Goal: Task Accomplishment & Management: Manage account settings

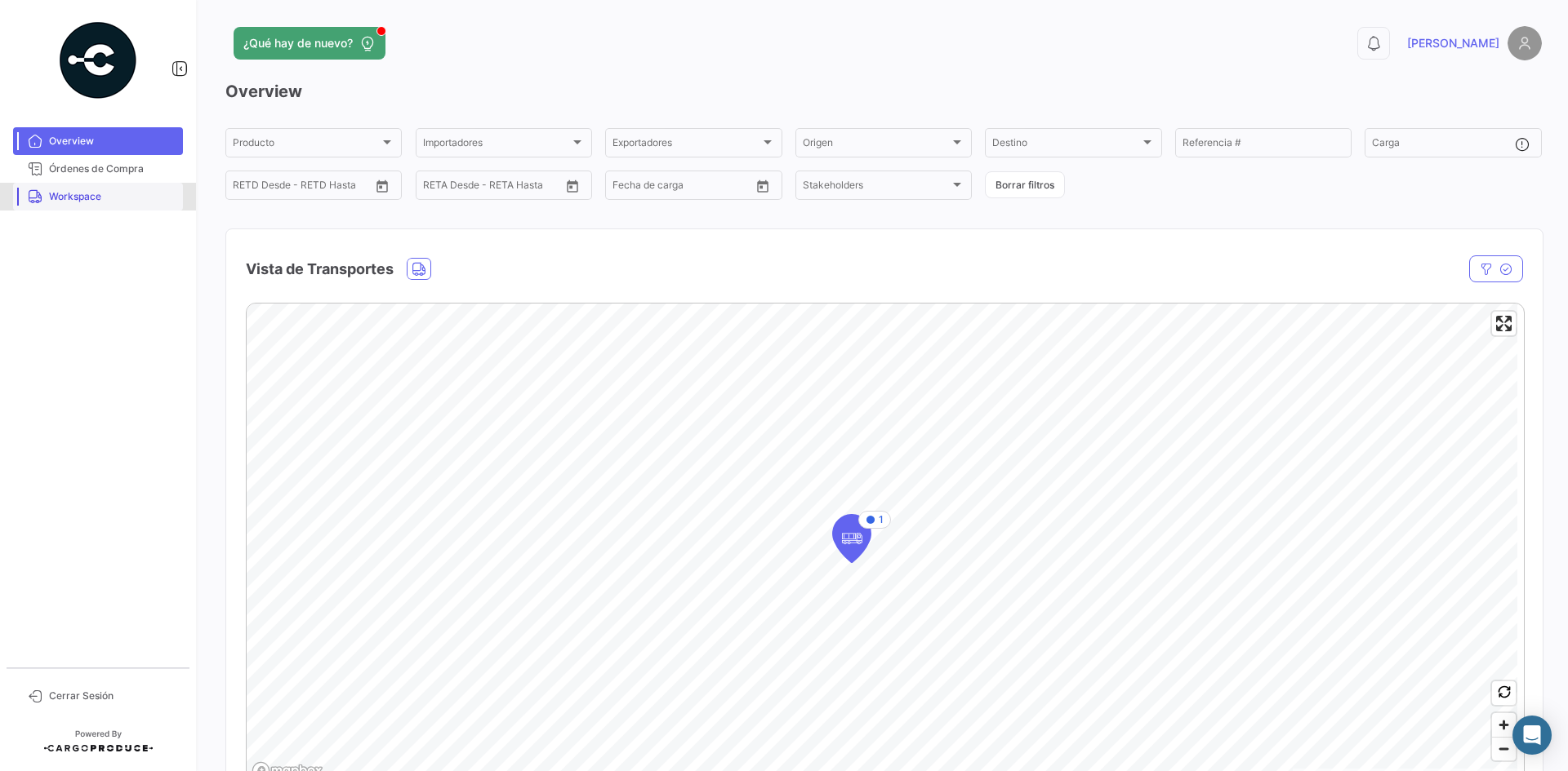
click at [108, 209] on link "Workspace" at bounding box center [98, 197] width 170 height 28
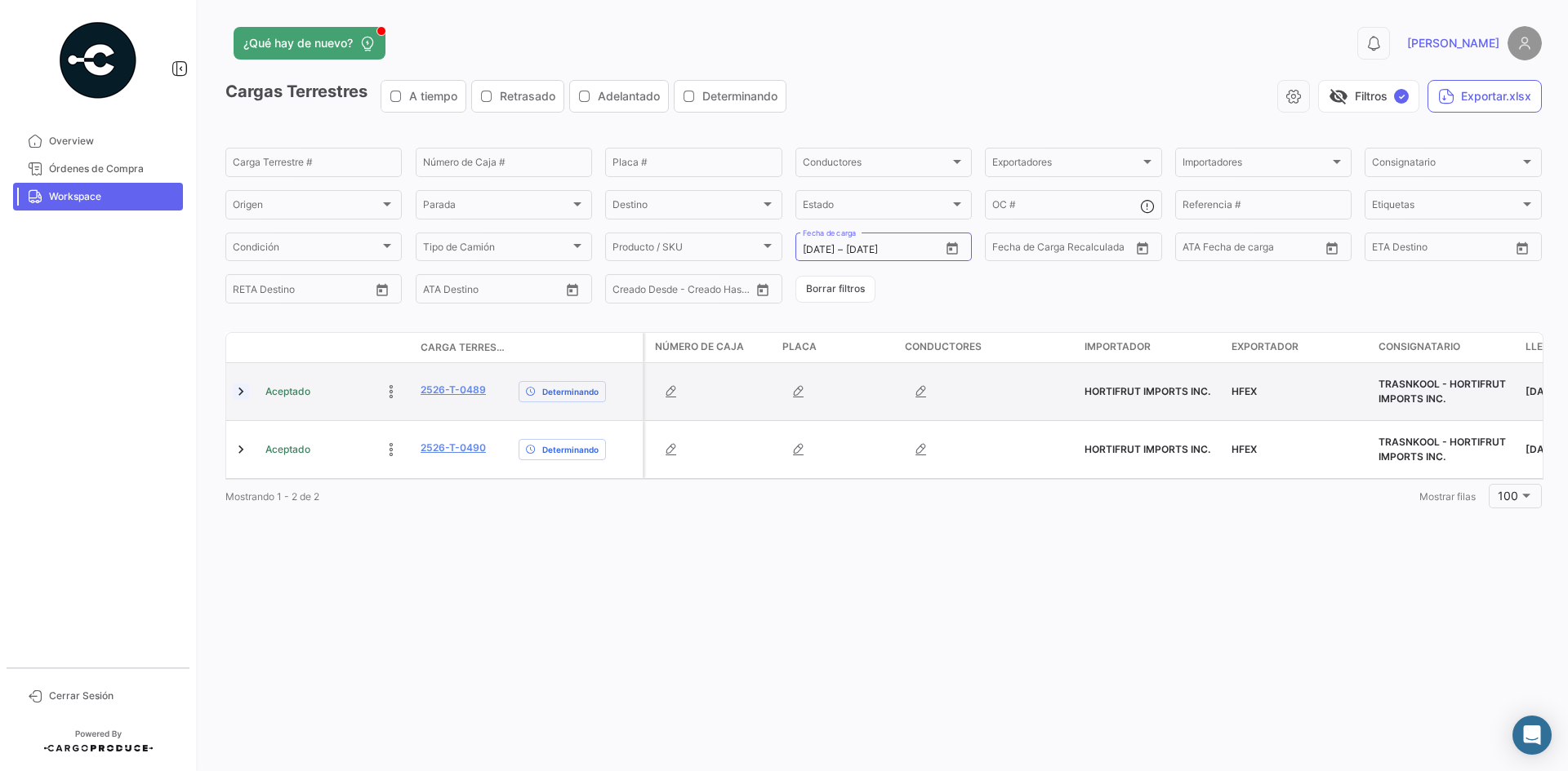
click at [242, 395] on link at bounding box center [240, 391] width 16 height 16
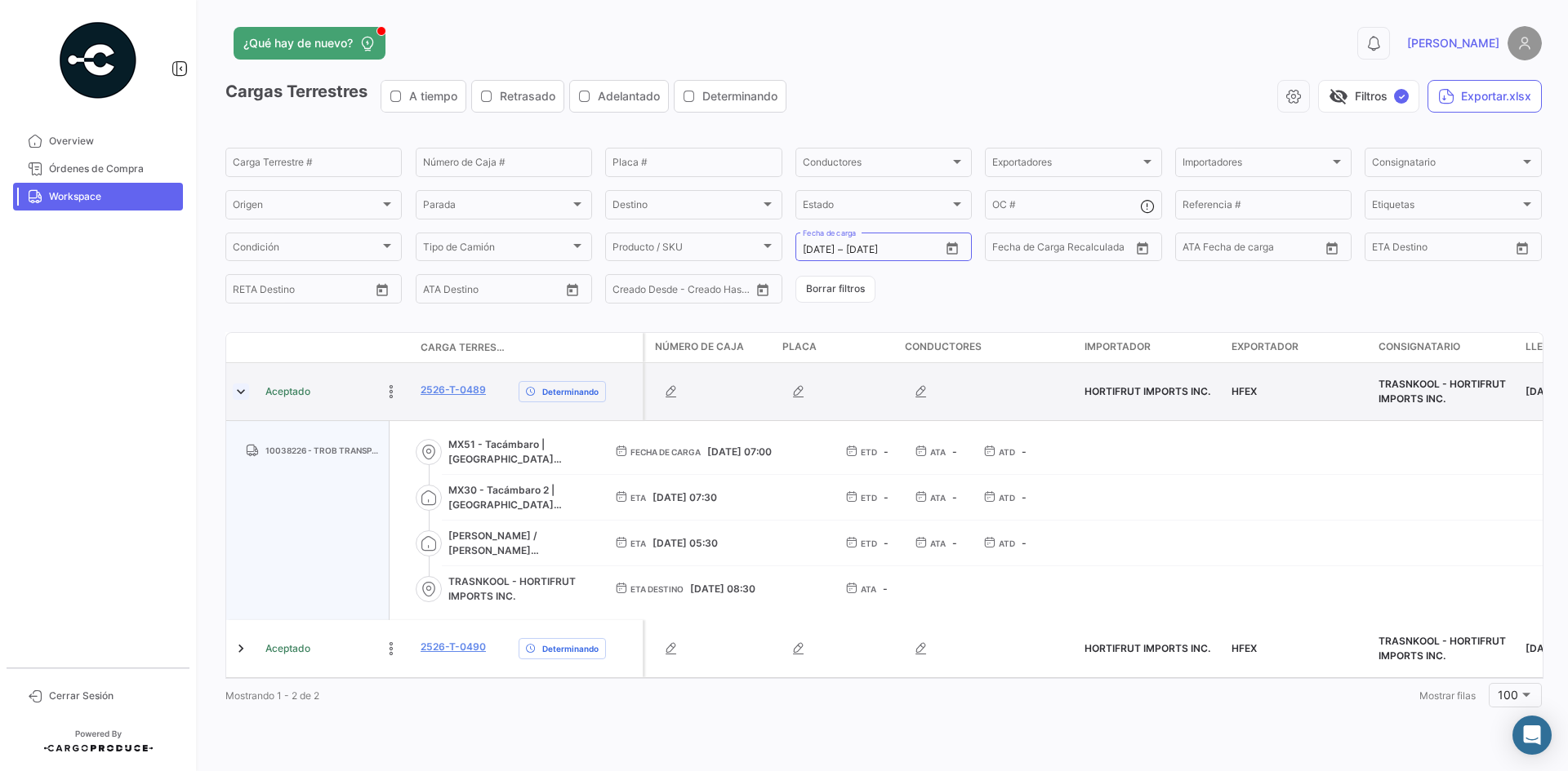
click at [242, 395] on link at bounding box center [240, 391] width 16 height 16
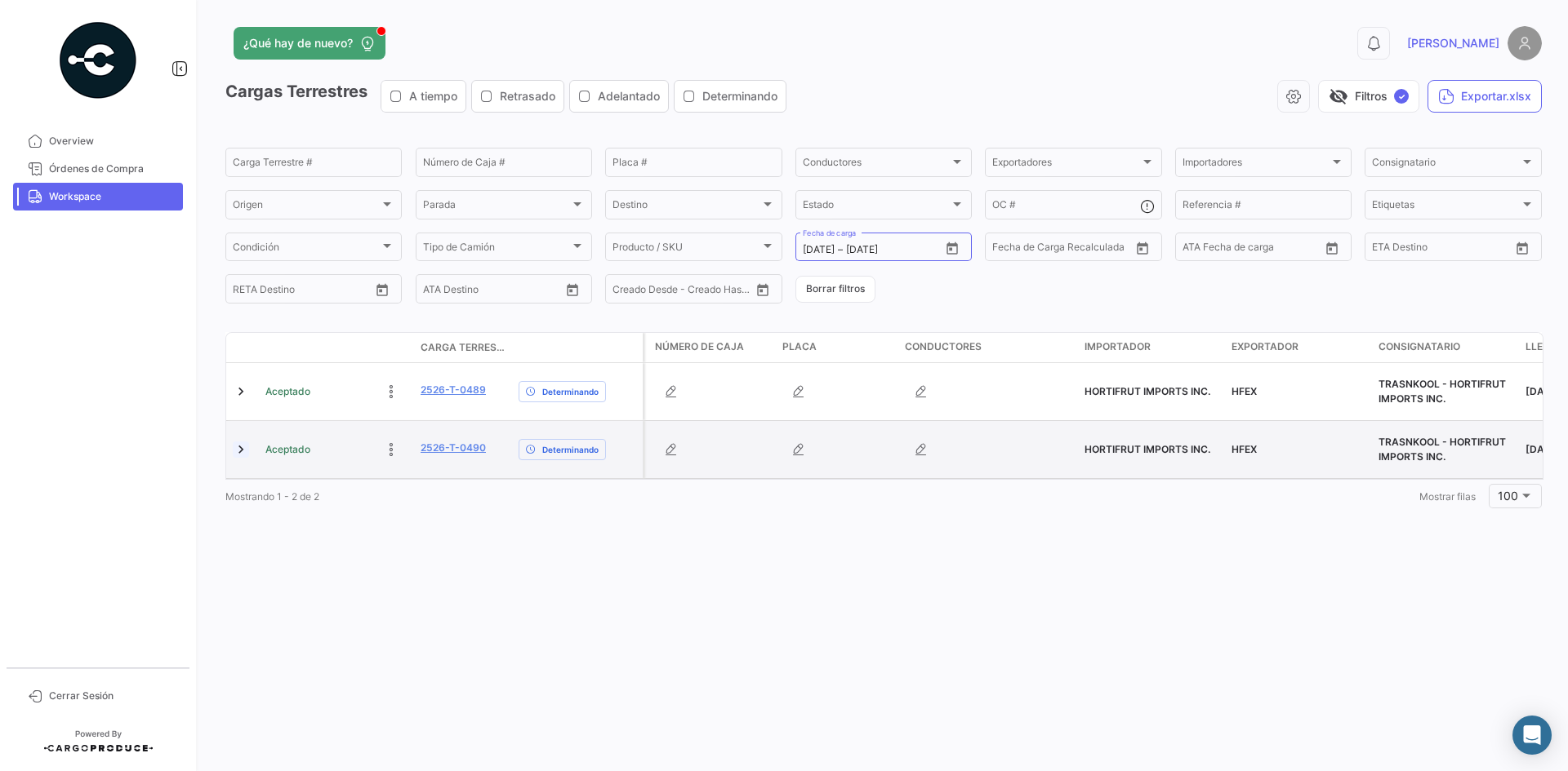
click at [242, 443] on link at bounding box center [240, 449] width 16 height 16
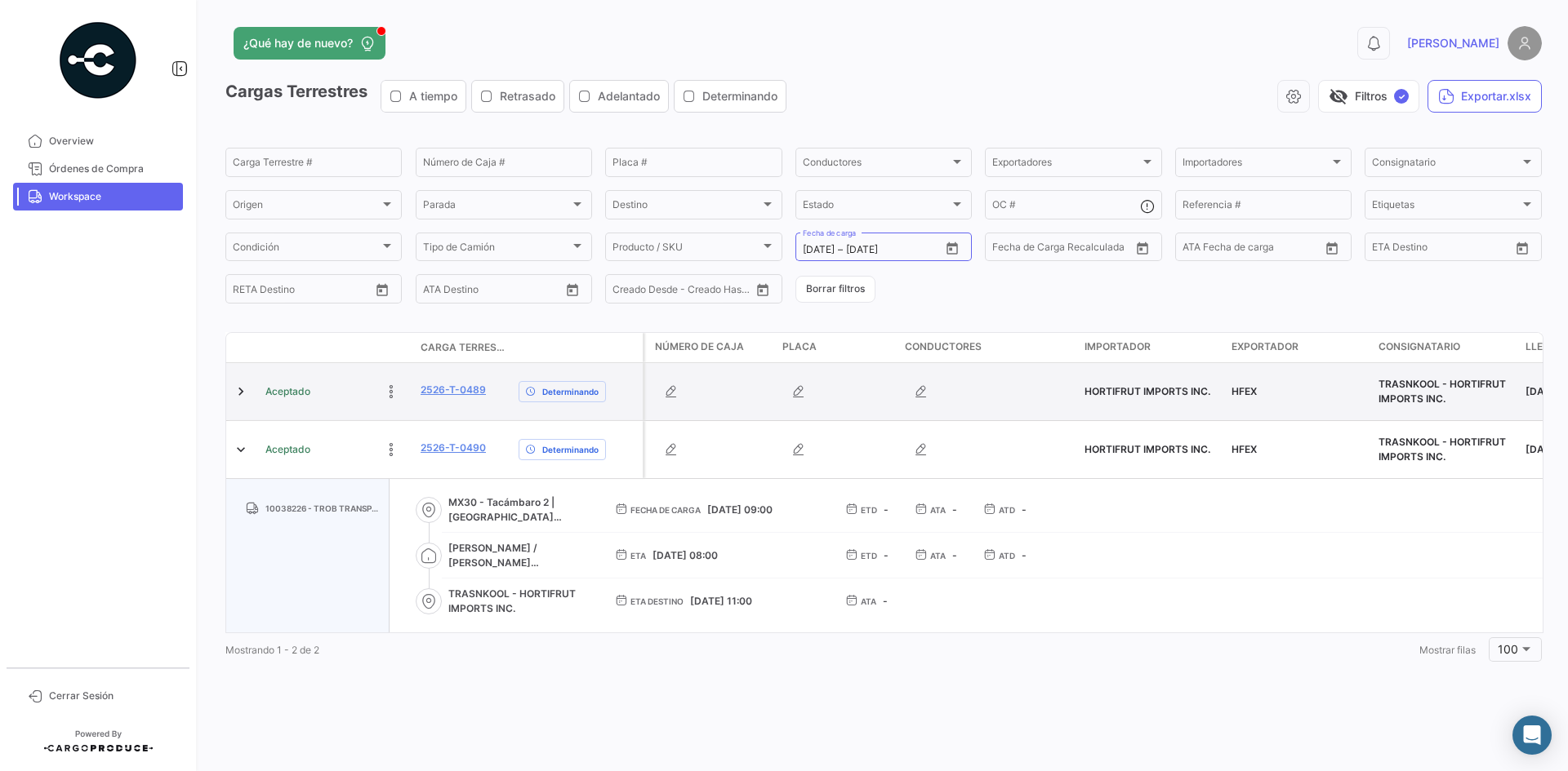
click at [237, 383] on div at bounding box center [242, 391] width 20 height 44
click at [234, 389] on link at bounding box center [240, 391] width 16 height 16
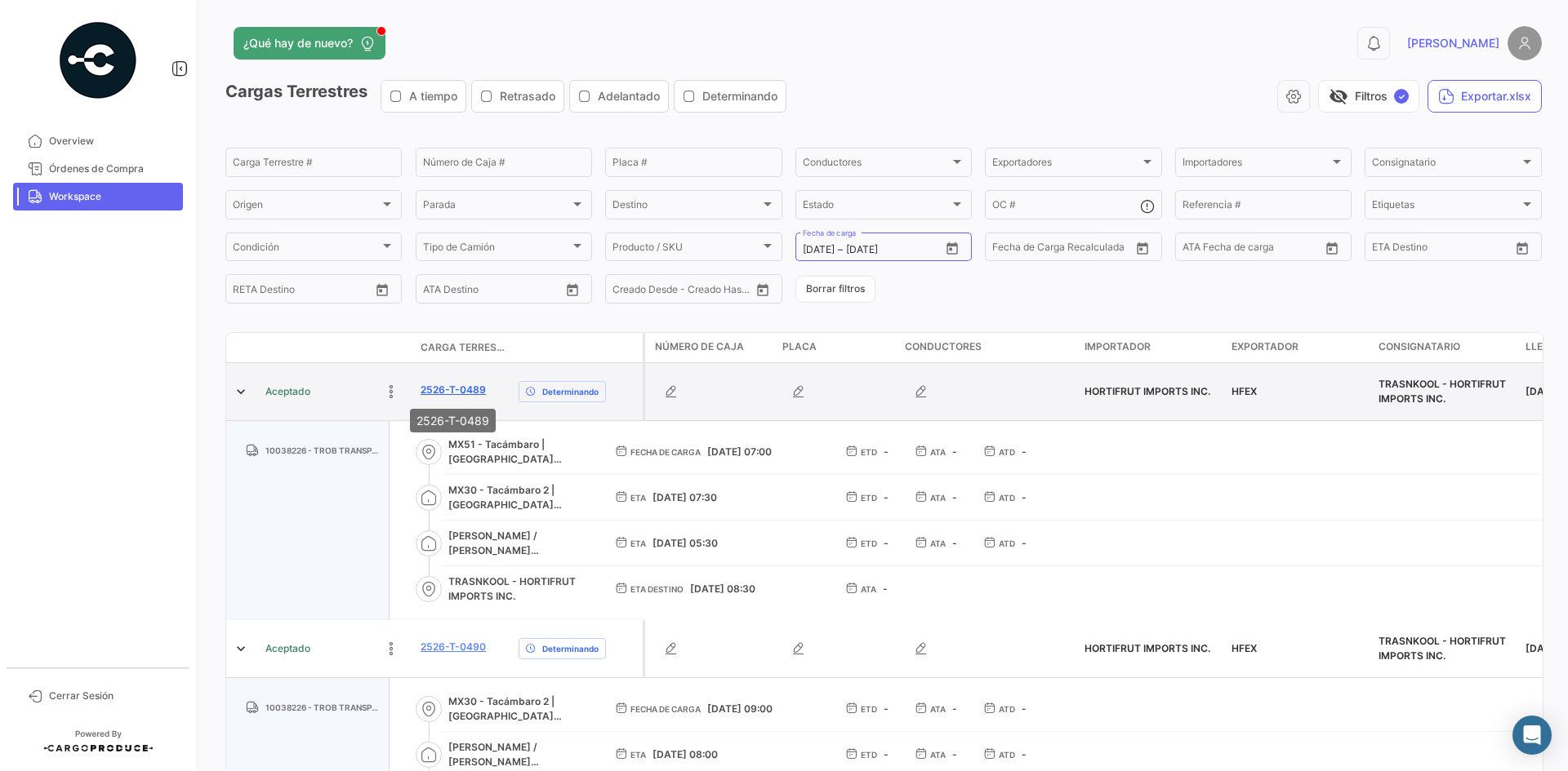
drag, startPoint x: 491, startPoint y: 392, endPoint x: 421, endPoint y: 393, distance: 70.0
click at [421, 393] on div "2526-T-0489" at bounding box center [462, 392] width 85 height 19
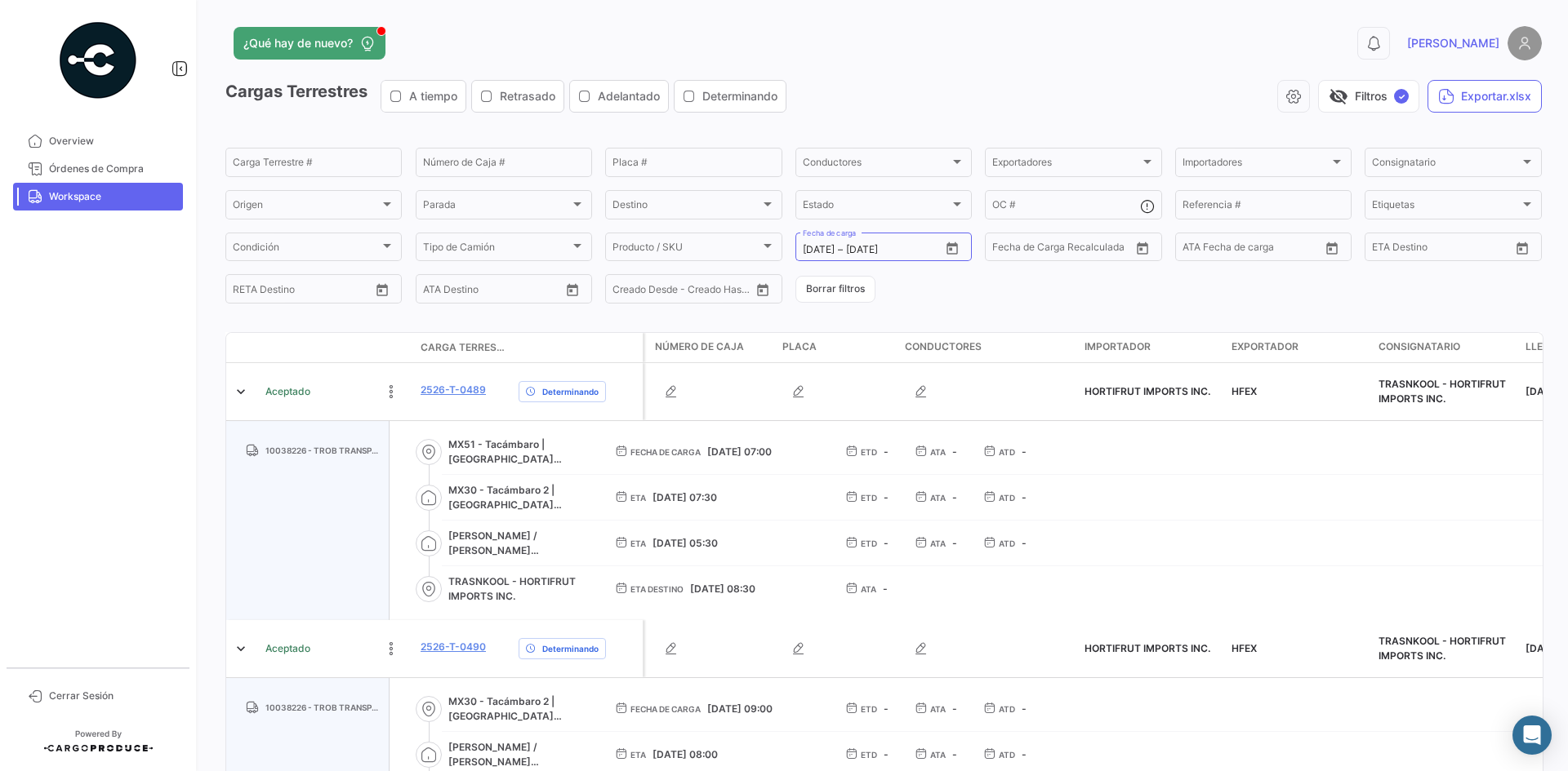
copy link "2526-T-0489"
